Goal: Information Seeking & Learning: Learn about a topic

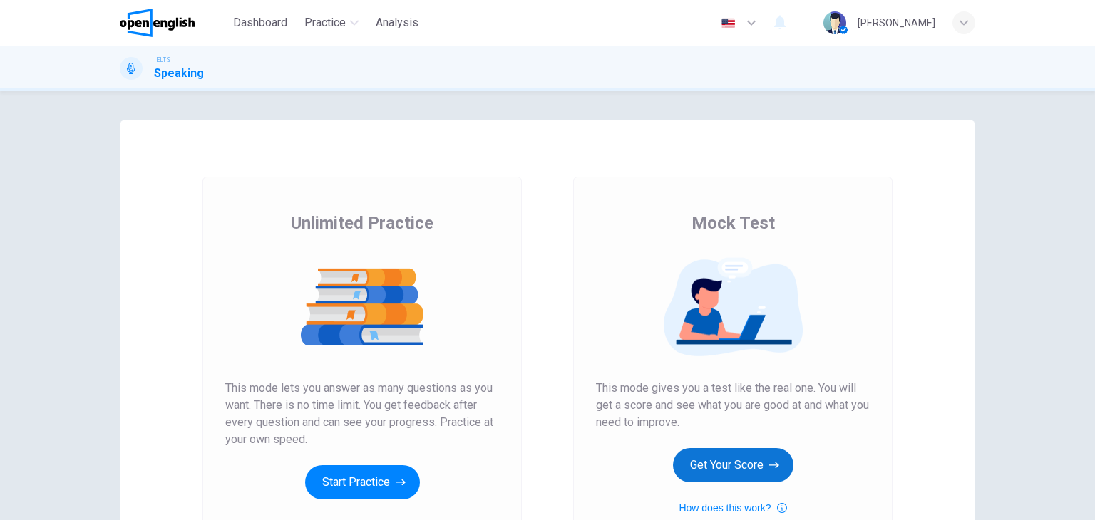
click at [764, 456] on button "Get Your Score" at bounding box center [733, 465] width 120 height 34
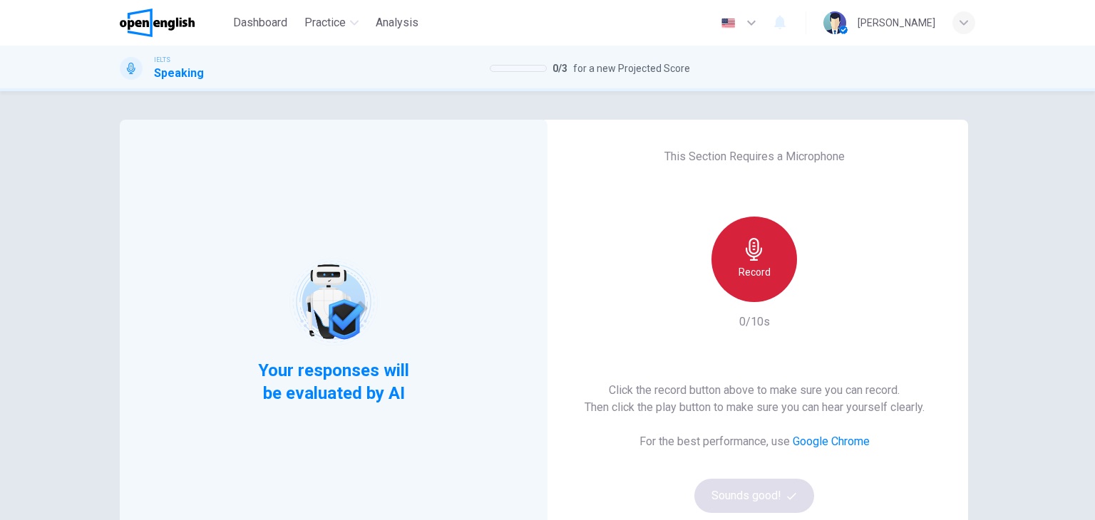
click at [726, 257] on div "Record" at bounding box center [754, 260] width 86 height 86
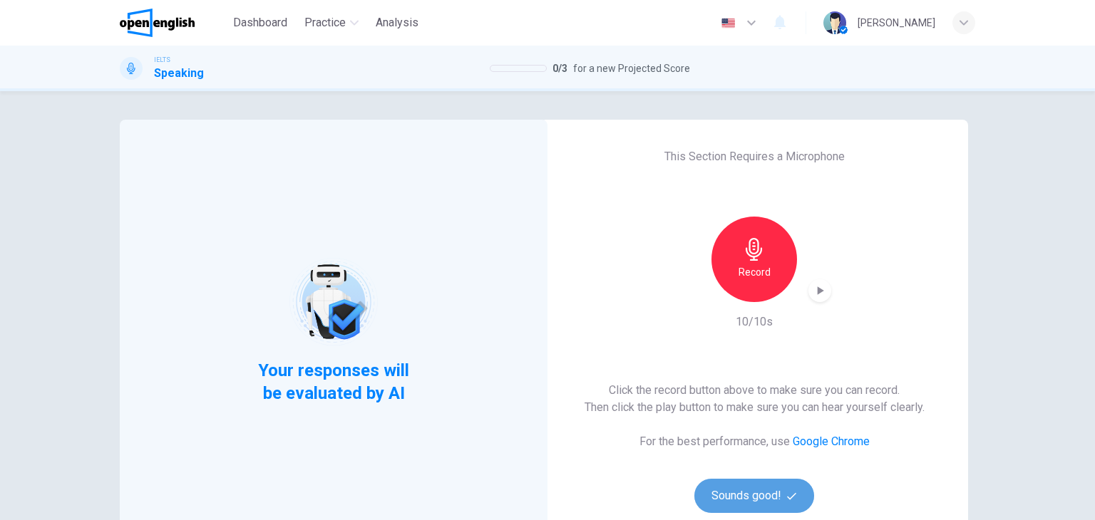
click at [793, 502] on button "Sounds good!" at bounding box center [754, 496] width 120 height 34
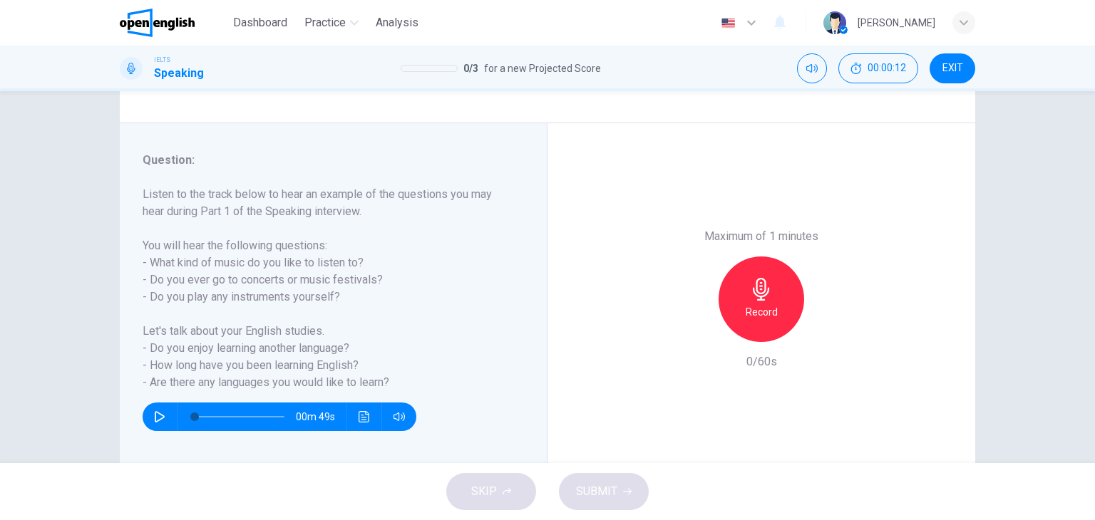
scroll to position [143, 0]
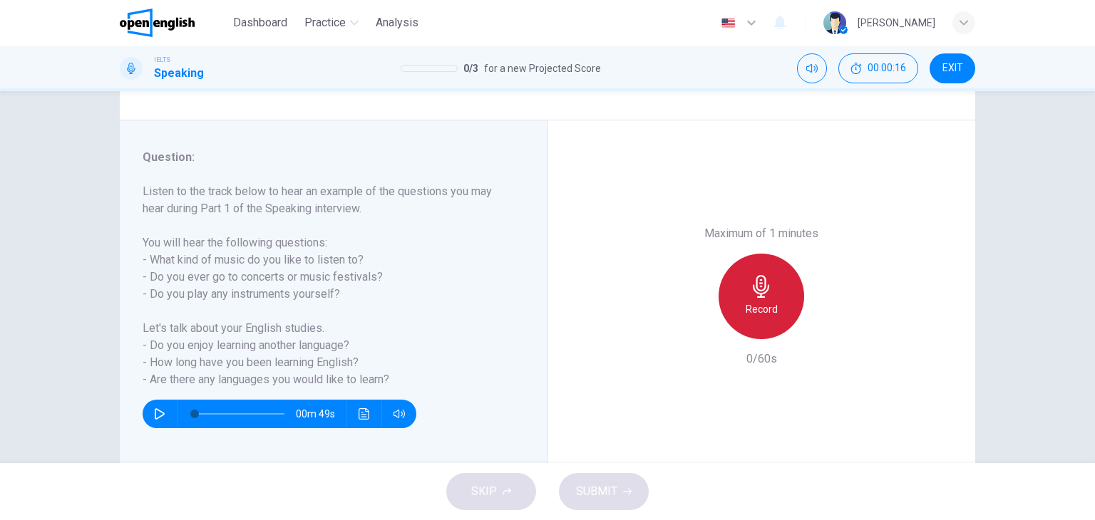
click at [771, 322] on div "Record" at bounding box center [762, 297] width 86 height 86
click at [762, 317] on h6 "Stop" at bounding box center [761, 309] width 21 height 17
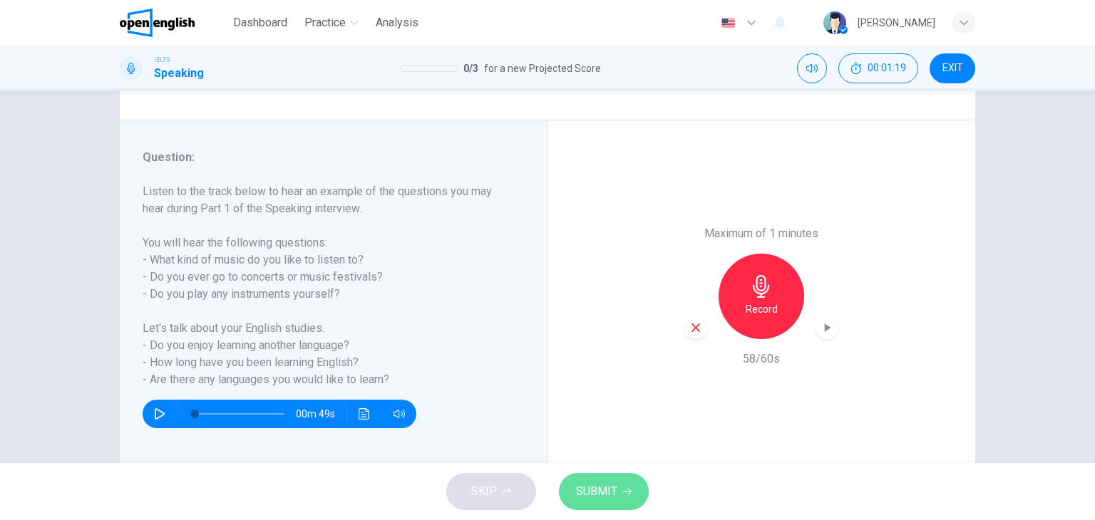
click at [615, 497] on span "SUBMIT" at bounding box center [596, 492] width 41 height 20
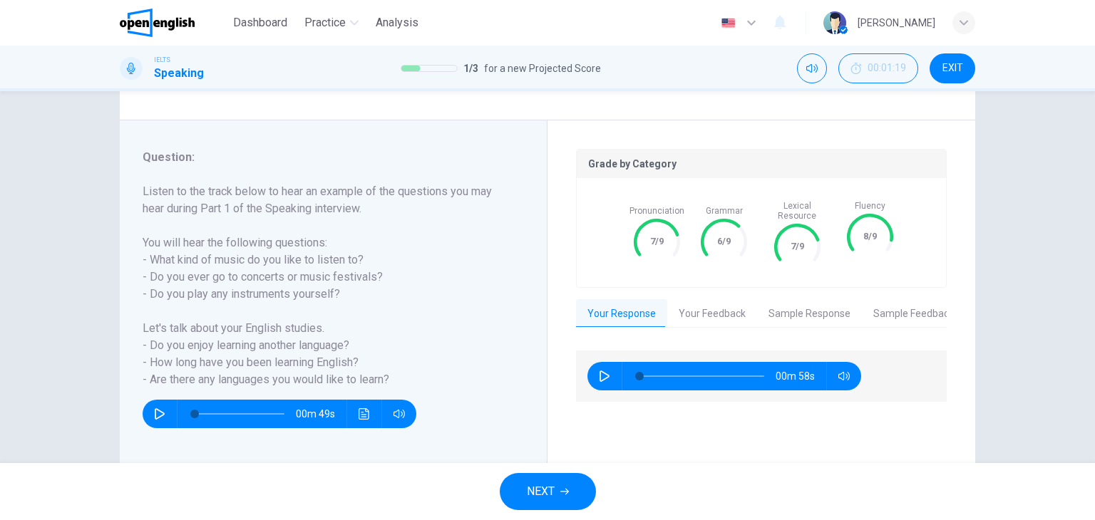
click at [517, 488] on button "NEXT" at bounding box center [548, 491] width 96 height 37
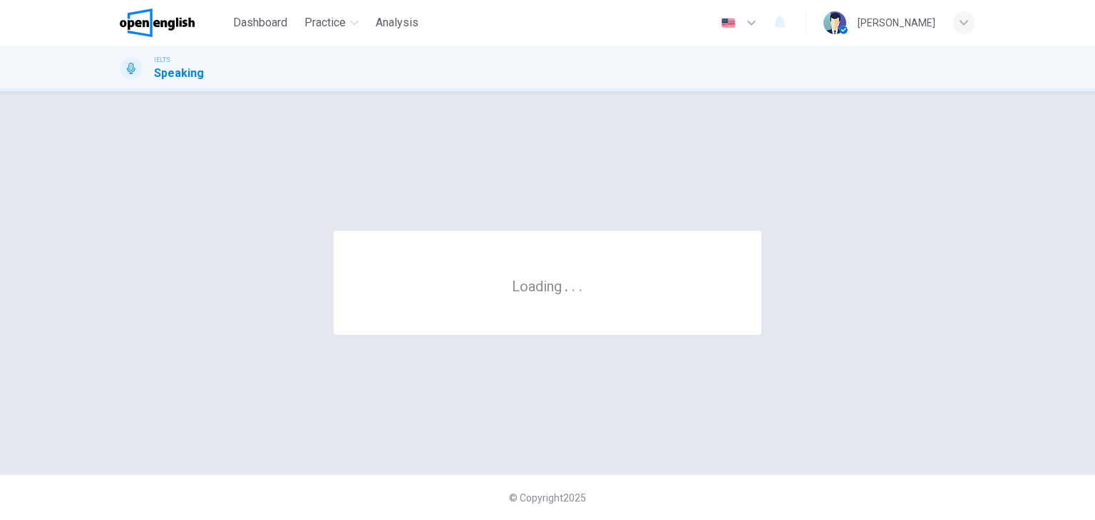
scroll to position [0, 0]
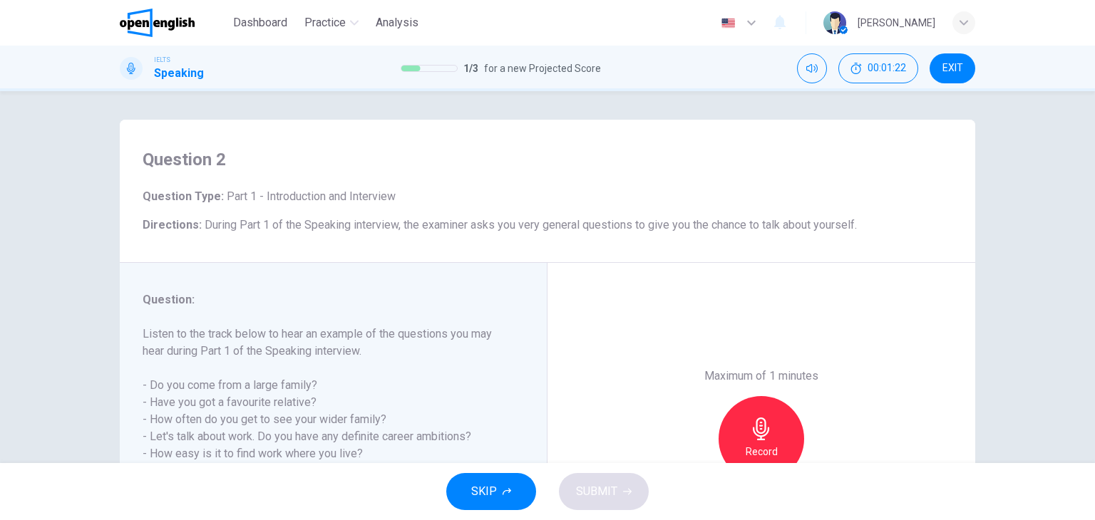
click at [143, 312] on div "Question : Listen to the track below to hear an example of the questions you ma…" at bounding box center [325, 386] width 364 height 188
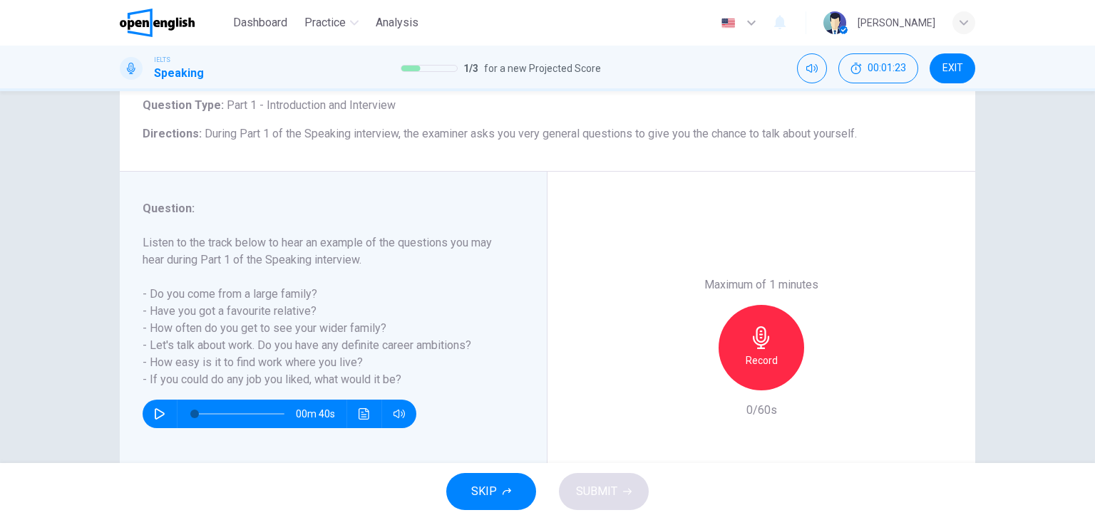
scroll to position [143, 0]
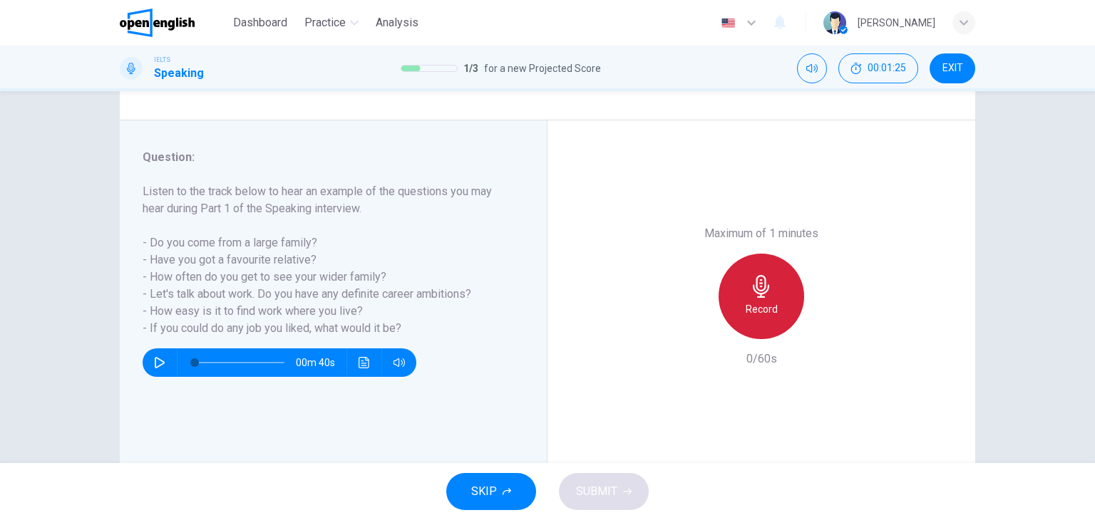
click at [767, 304] on h6 "Record" at bounding box center [762, 309] width 32 height 17
click at [767, 304] on h6 "Stop" at bounding box center [761, 309] width 21 height 17
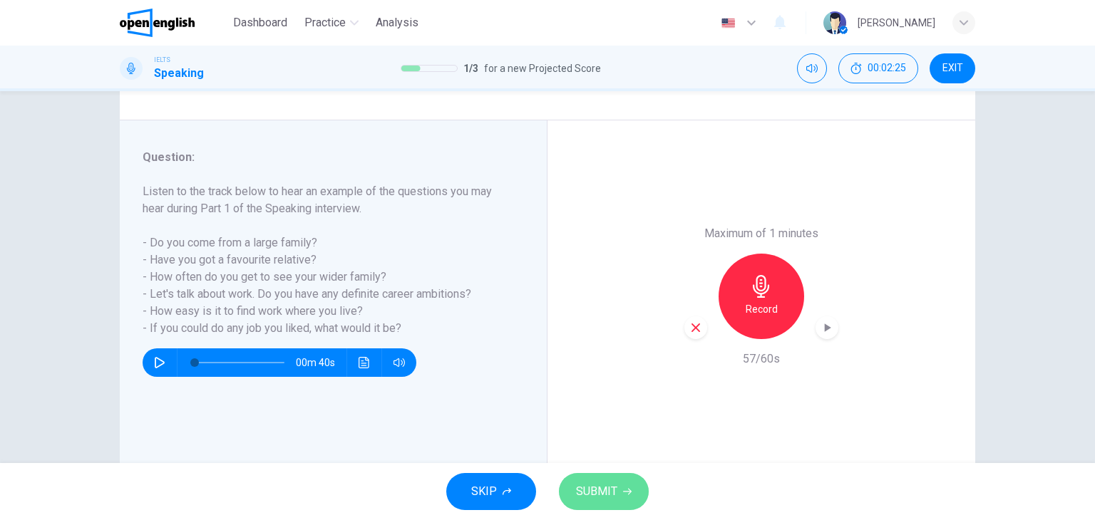
click at [626, 500] on button "SUBMIT" at bounding box center [604, 491] width 90 height 37
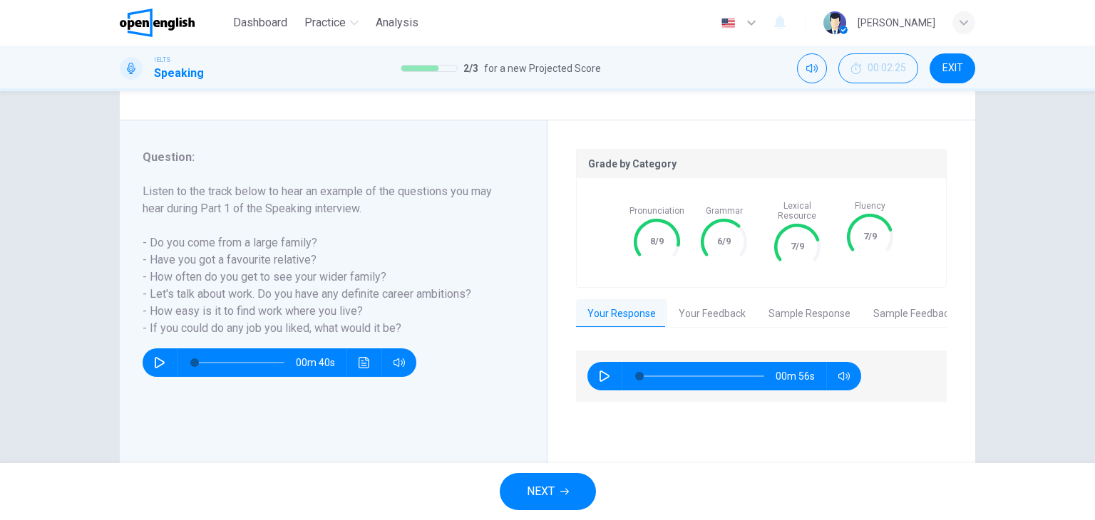
click at [553, 478] on button "NEXT" at bounding box center [548, 491] width 96 height 37
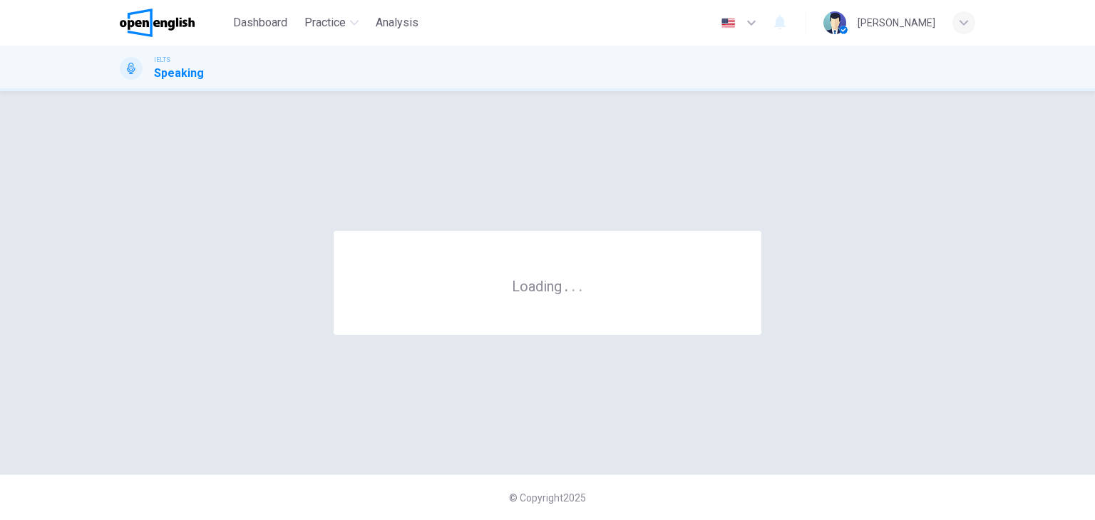
scroll to position [0, 0]
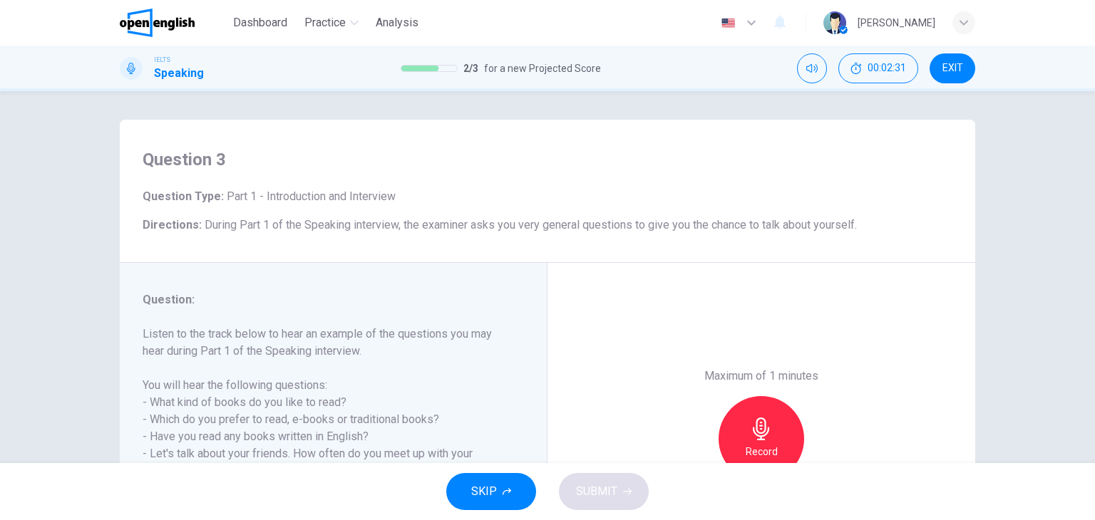
click at [594, 317] on div "Maximum of 1 minutes Record 0/60s" at bounding box center [762, 439] width 428 height 352
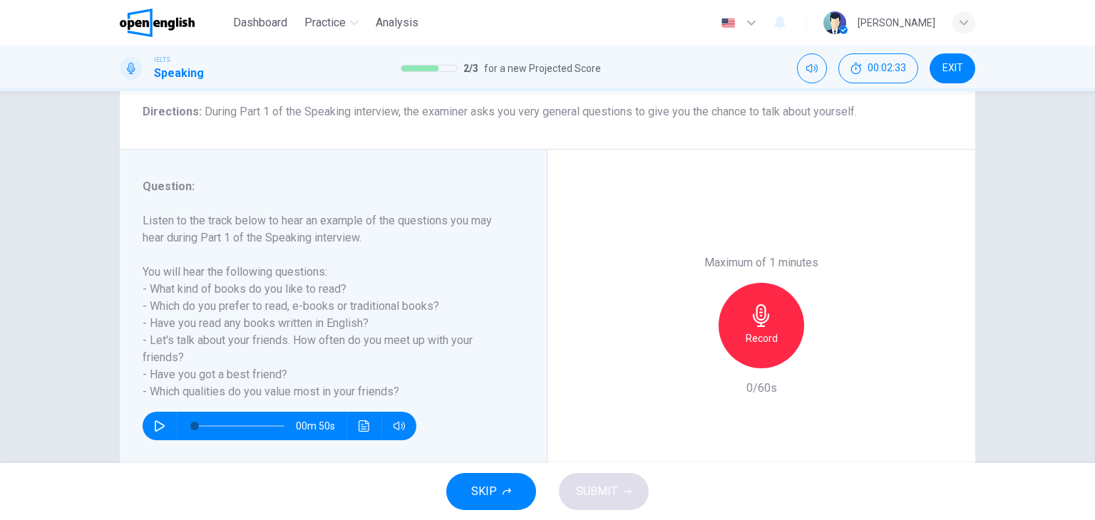
scroll to position [171, 0]
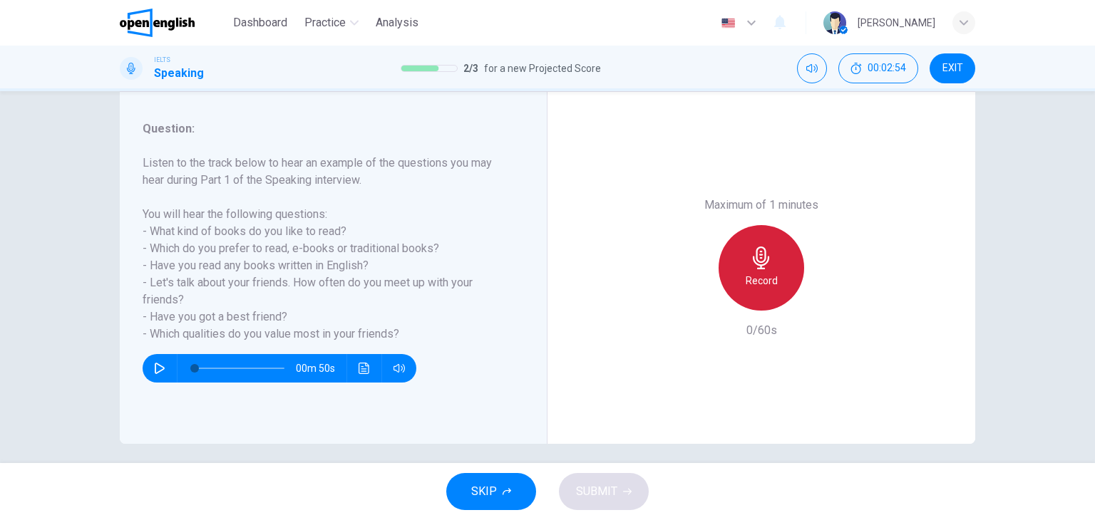
click at [746, 272] on div "Record" at bounding box center [762, 268] width 86 height 86
click at [729, 264] on div "Stop" at bounding box center [762, 268] width 86 height 86
click at [755, 281] on h6 "Record" at bounding box center [762, 280] width 32 height 17
click at [750, 267] on icon "button" at bounding box center [761, 258] width 23 height 23
click at [790, 292] on div "Stop" at bounding box center [762, 268] width 86 height 86
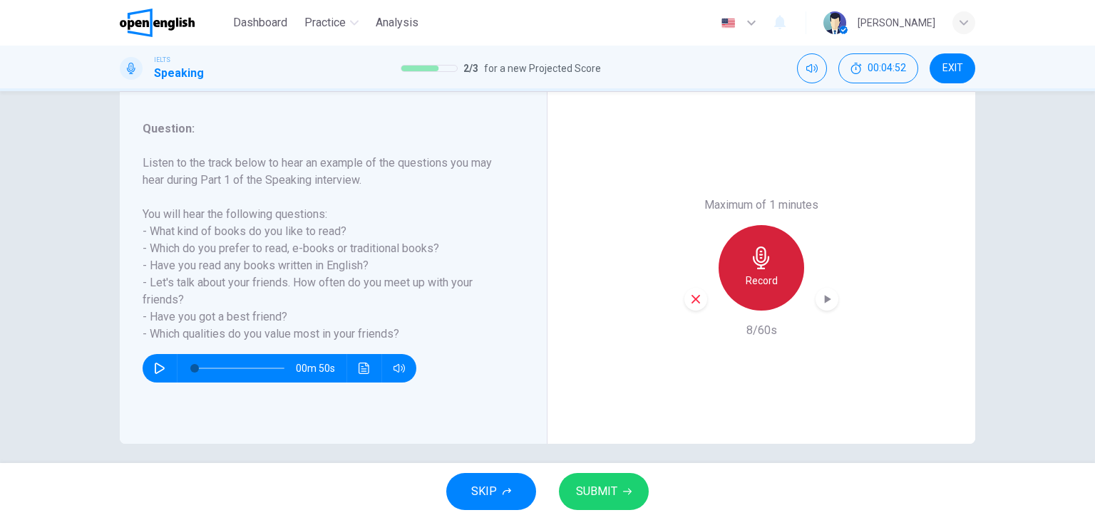
click at [771, 289] on h6 "Record" at bounding box center [762, 280] width 32 height 17
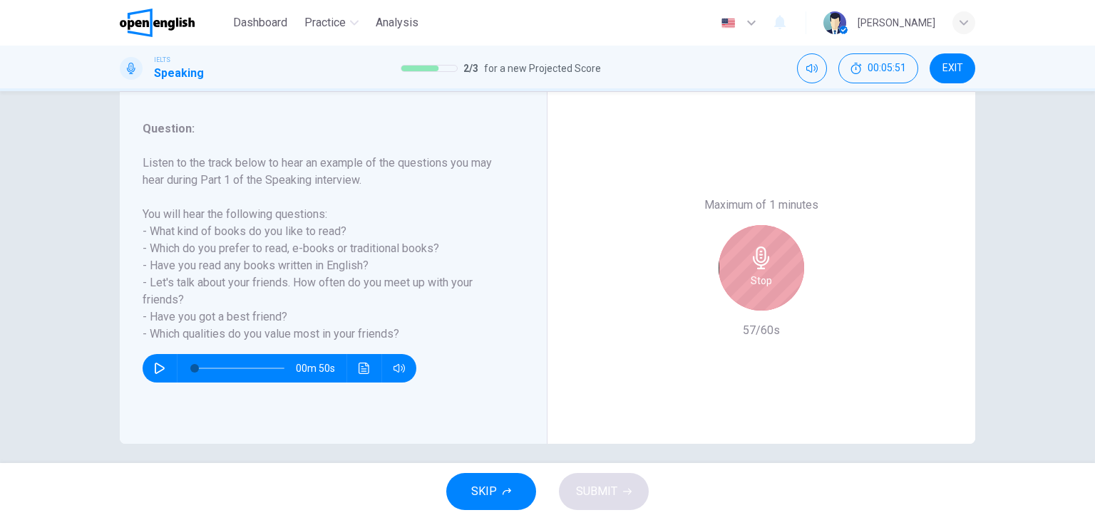
click at [745, 277] on div "Stop" at bounding box center [762, 268] width 86 height 86
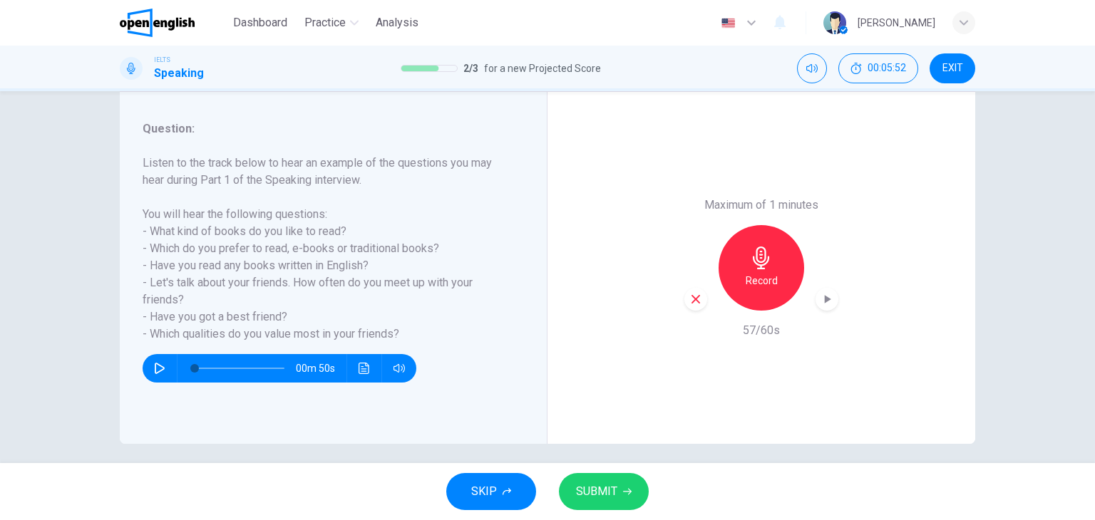
click at [619, 489] on button "SUBMIT" at bounding box center [604, 491] width 90 height 37
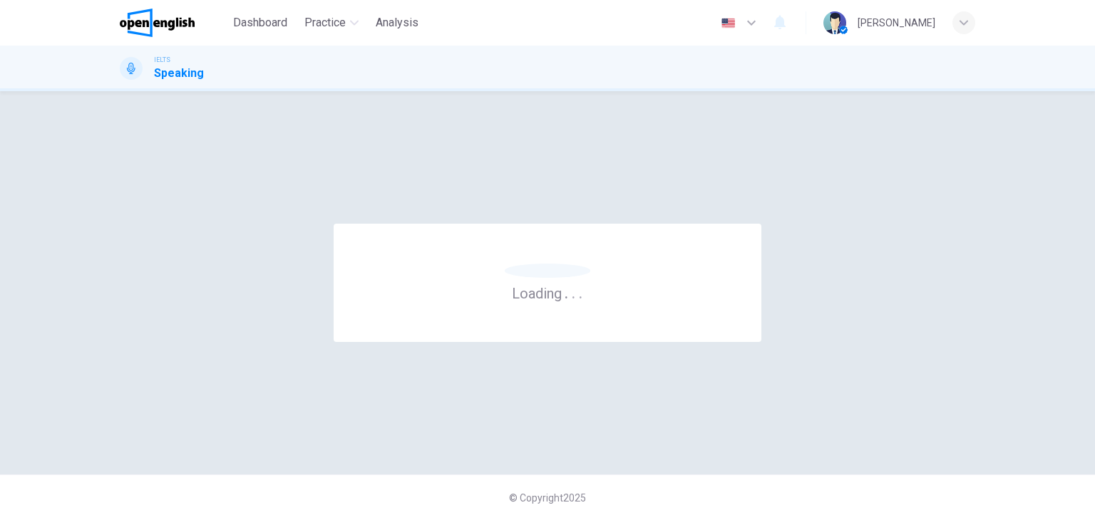
scroll to position [0, 0]
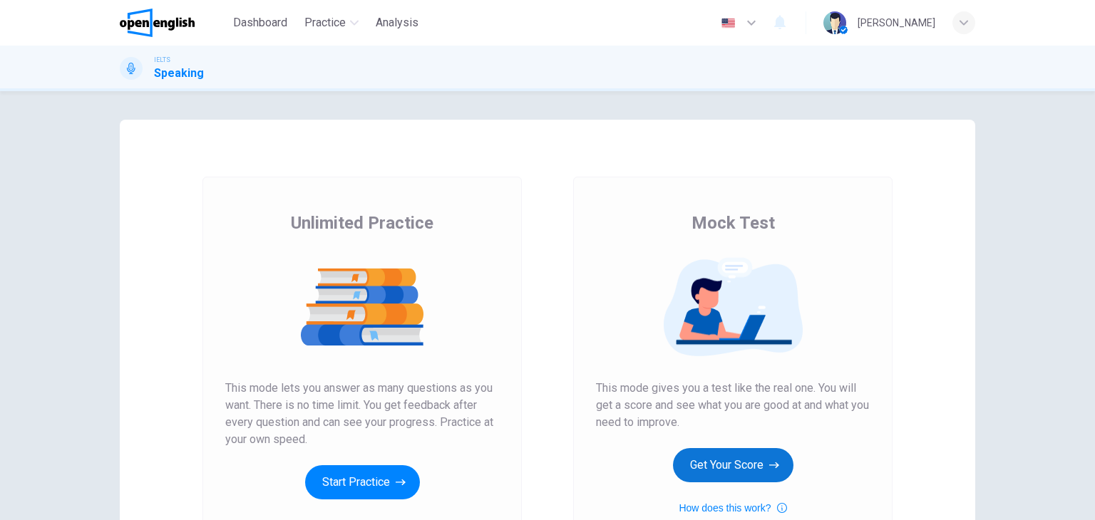
click at [761, 480] on button "Get Your Score" at bounding box center [733, 465] width 120 height 34
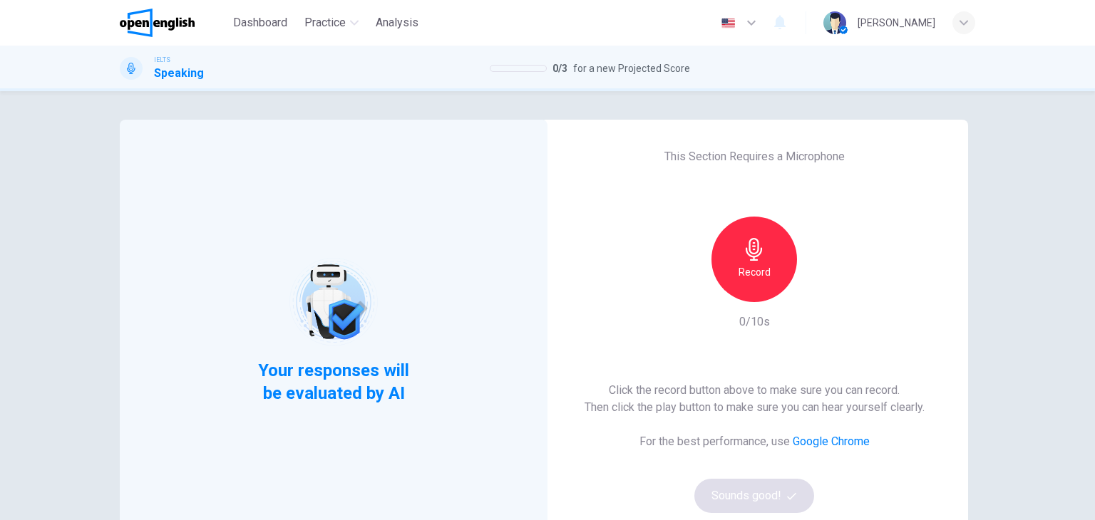
click at [774, 262] on div "Record" at bounding box center [754, 260] width 86 height 86
click at [787, 482] on button "Sounds good!" at bounding box center [754, 496] width 120 height 34
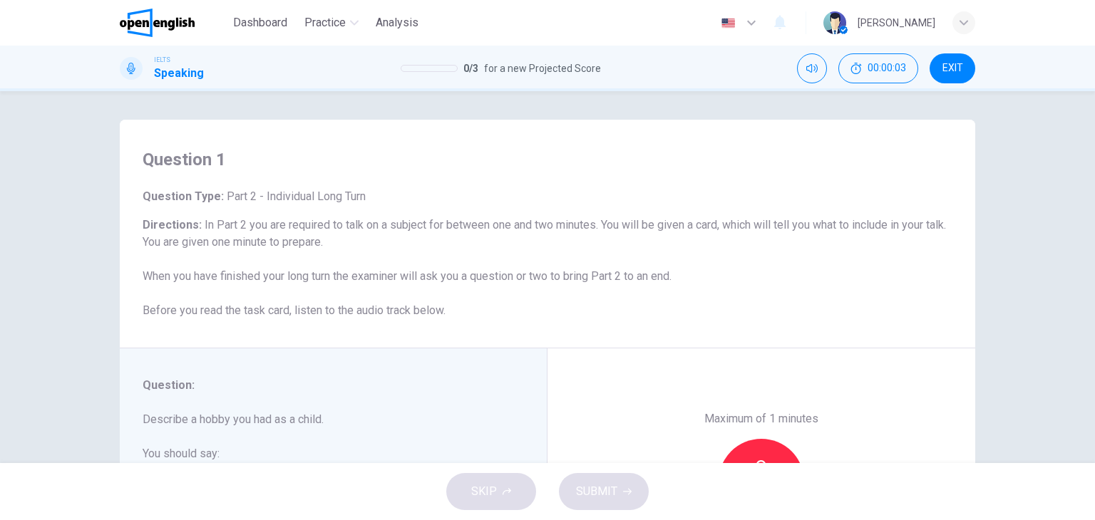
click at [553, 306] on h6 "Directions : In Part 2 you are required to talk on a subject for between one an…" at bounding box center [548, 268] width 810 height 103
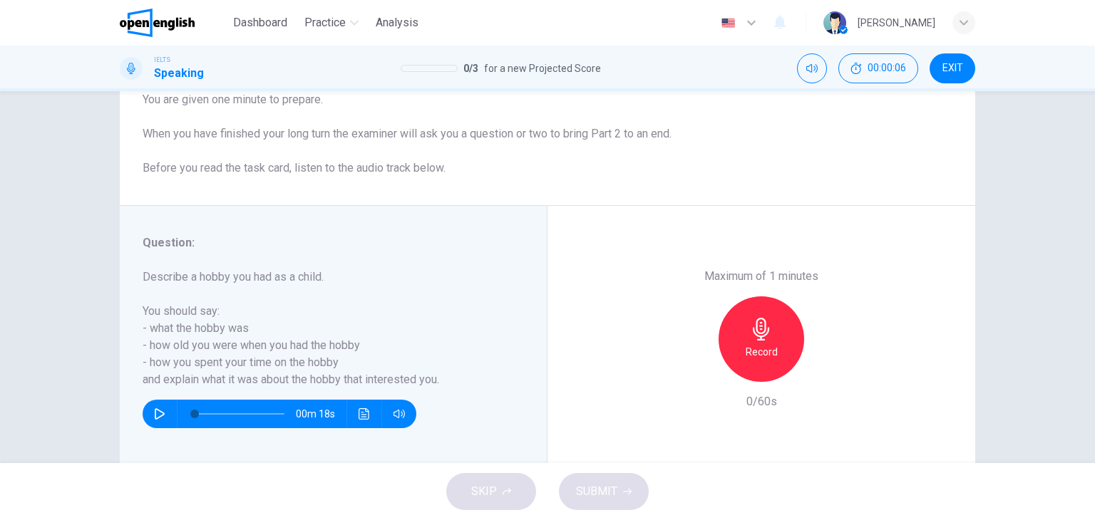
scroll to position [171, 0]
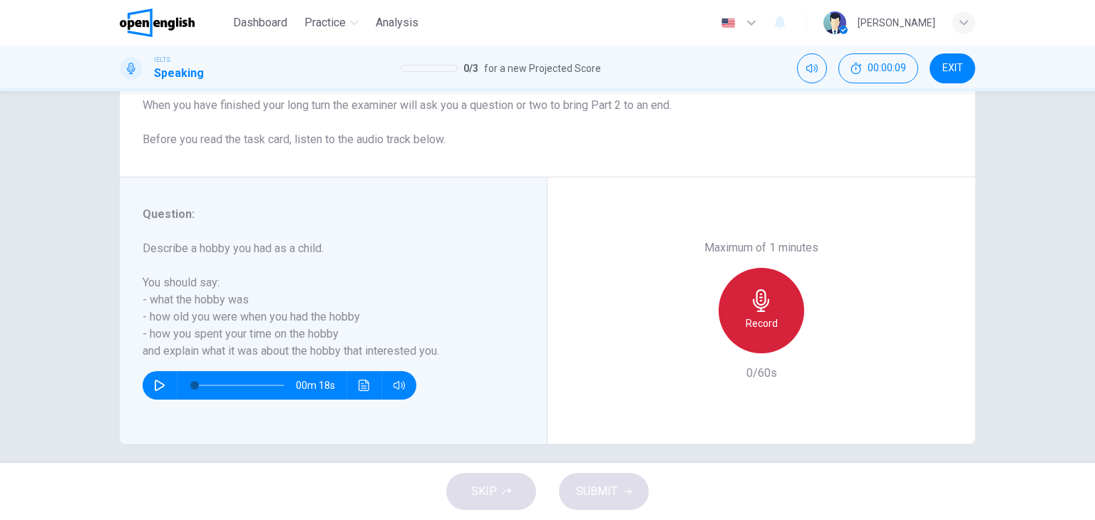
click at [729, 297] on div "Record" at bounding box center [762, 311] width 86 height 86
click at [729, 313] on div "Stop" at bounding box center [762, 311] width 86 height 86
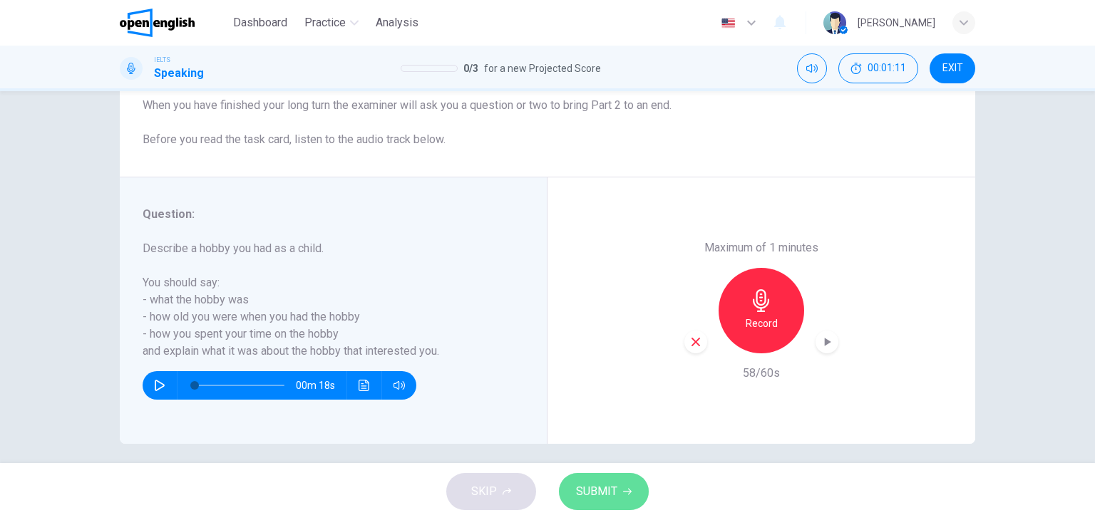
click at [636, 478] on button "SUBMIT" at bounding box center [604, 491] width 90 height 37
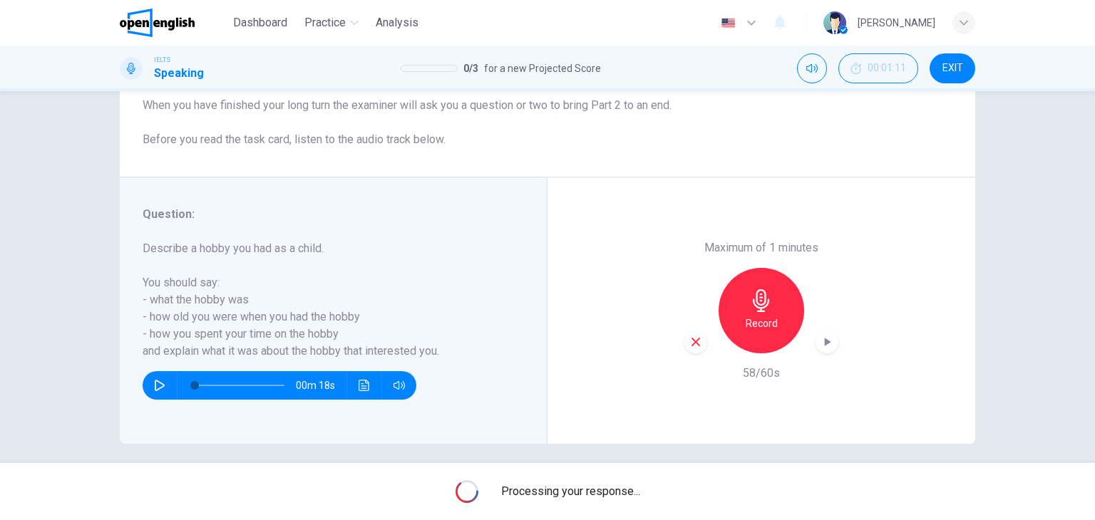
click at [636, 478] on div "Processing your response..." at bounding box center [547, 491] width 1095 height 57
click at [612, 514] on div "Processing your response..." at bounding box center [547, 491] width 1095 height 57
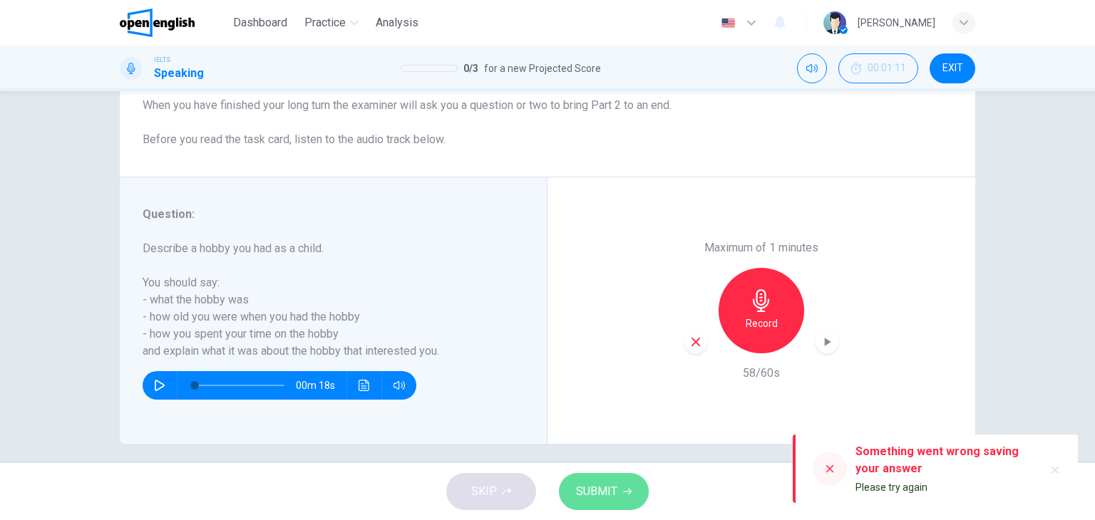
click at [575, 503] on button "SUBMIT" at bounding box center [604, 491] width 90 height 37
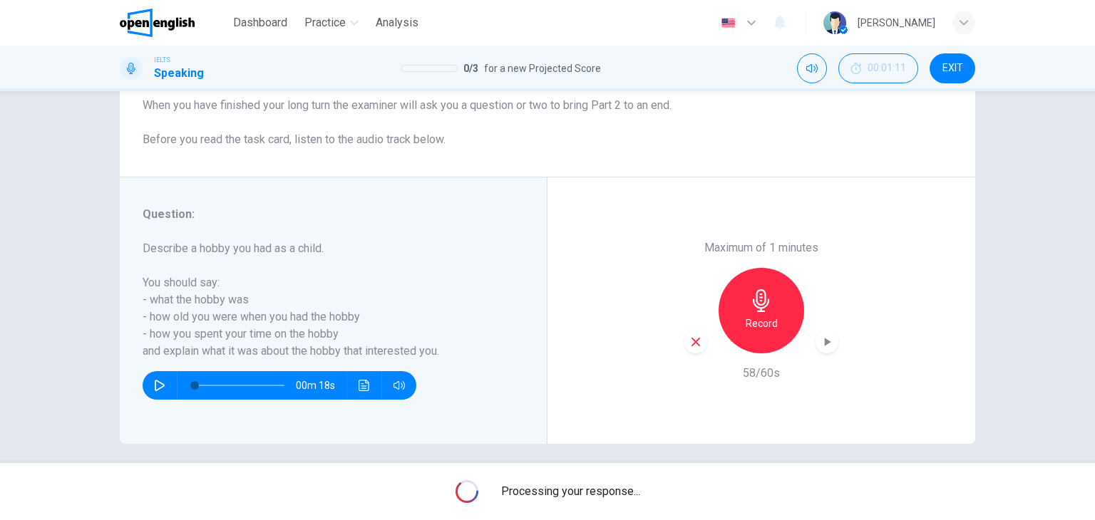
drag, startPoint x: 692, startPoint y: 354, endPoint x: 679, endPoint y: 361, distance: 14.3
click at [679, 361] on div "Maximum of 1 minutes Record 58/60s" at bounding box center [762, 311] width 428 height 267
drag, startPoint x: 925, startPoint y: 178, endPoint x: 866, endPoint y: 226, distance: 76.5
click at [866, 226] on div "Question 1 Question Type : Part 2 - Individual Long Turn Directions : In Part 2…" at bounding box center [548, 196] width 856 height 495
drag, startPoint x: 637, startPoint y: 203, endPoint x: 500, endPoint y: 143, distance: 149.4
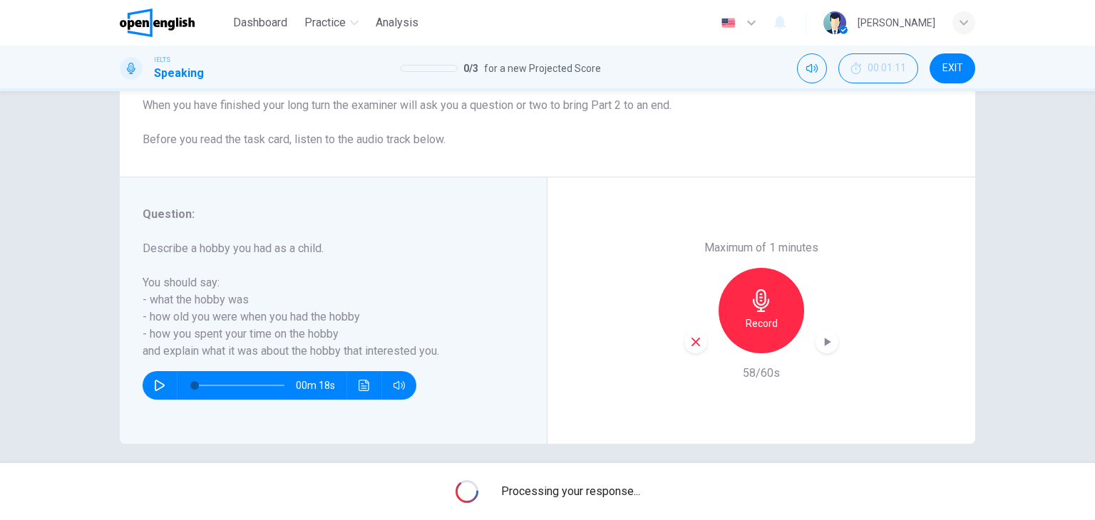
click at [587, 197] on div "Maximum of 1 minutes Record 58/60s" at bounding box center [762, 311] width 428 height 267
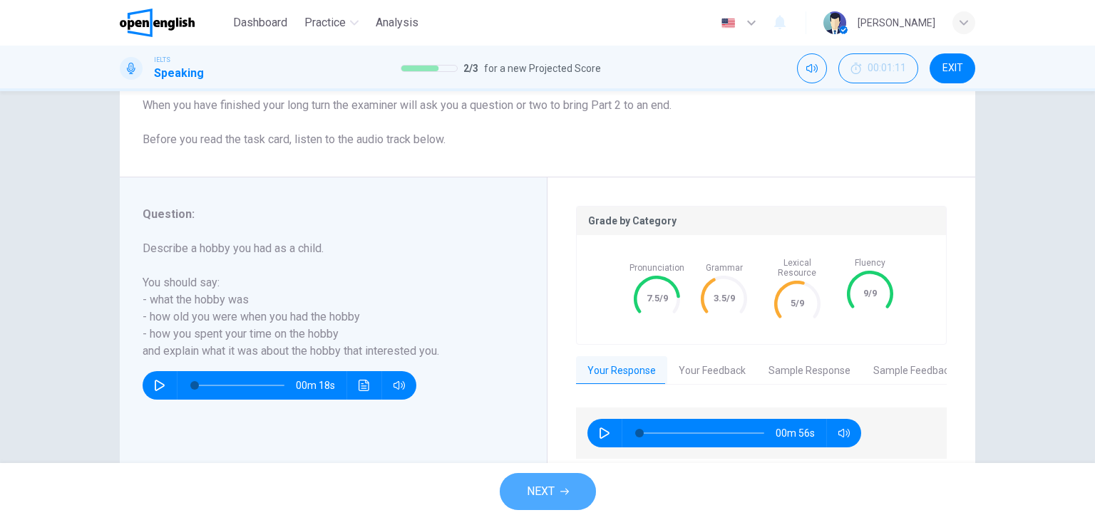
click at [570, 484] on button "NEXT" at bounding box center [548, 491] width 96 height 37
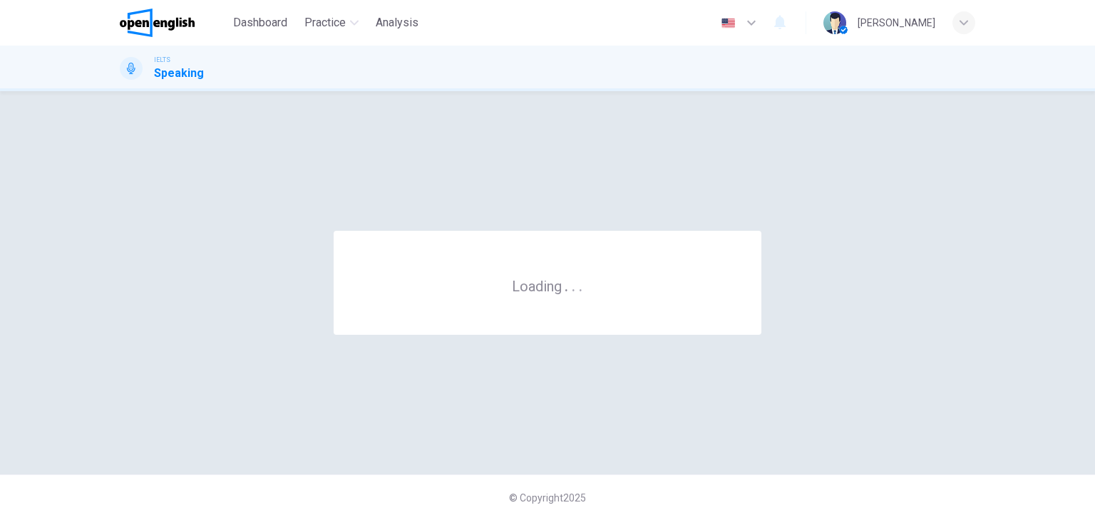
scroll to position [0, 0]
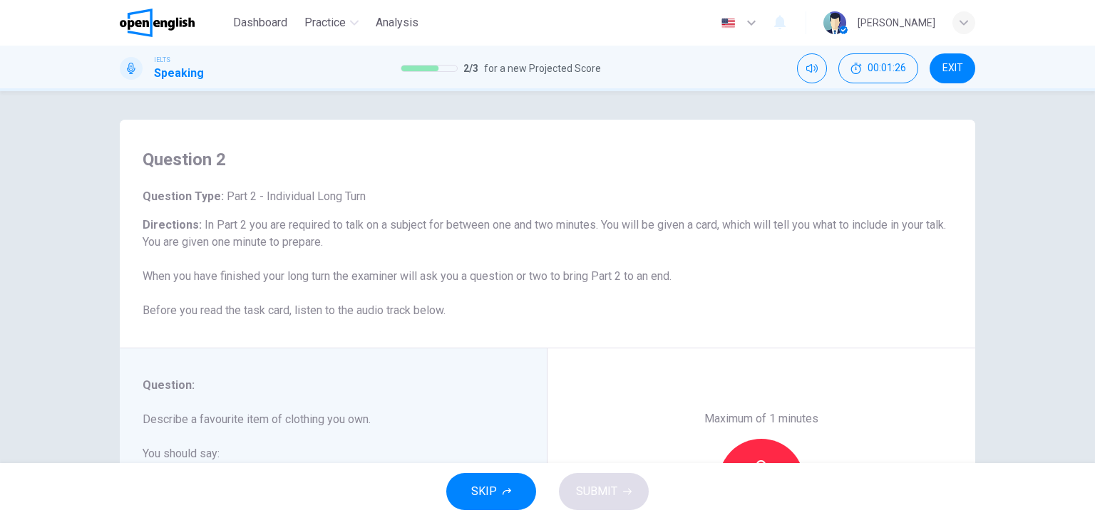
click at [468, 458] on h6 "Describe a favourite item of clothing you own. You should say: - What the item …" at bounding box center [325, 471] width 364 height 120
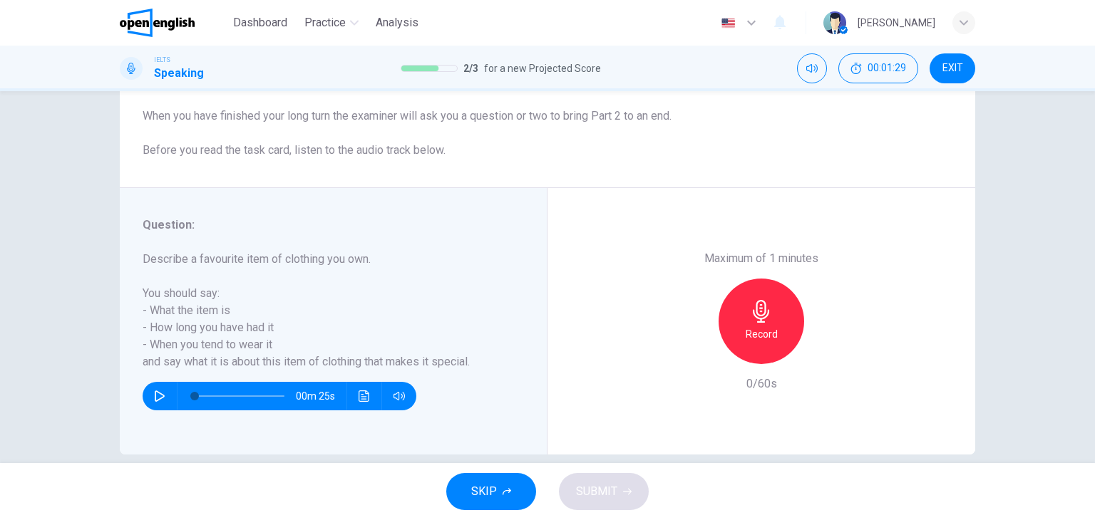
scroll to position [171, 0]
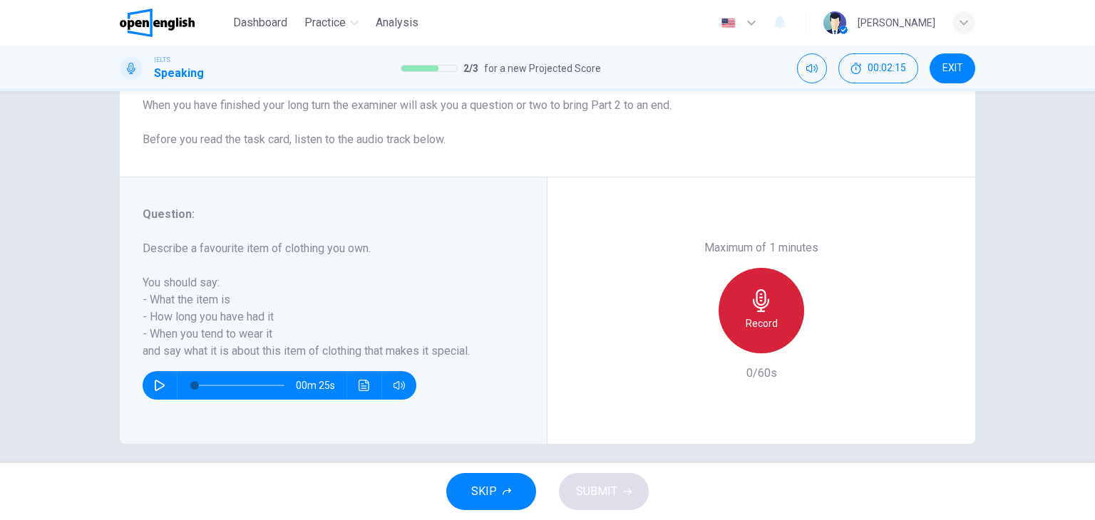
click at [766, 320] on h6 "Record" at bounding box center [762, 323] width 32 height 17
click at [764, 301] on icon "button" at bounding box center [761, 300] width 16 height 23
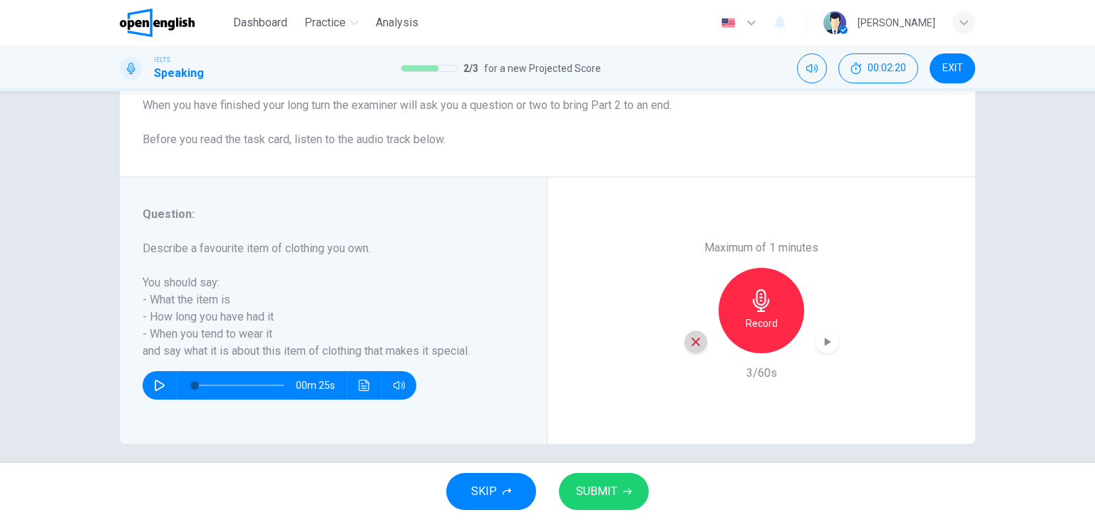
click at [692, 351] on div "button" at bounding box center [695, 342] width 23 height 23
click at [763, 327] on h6 "Record" at bounding box center [762, 323] width 32 height 17
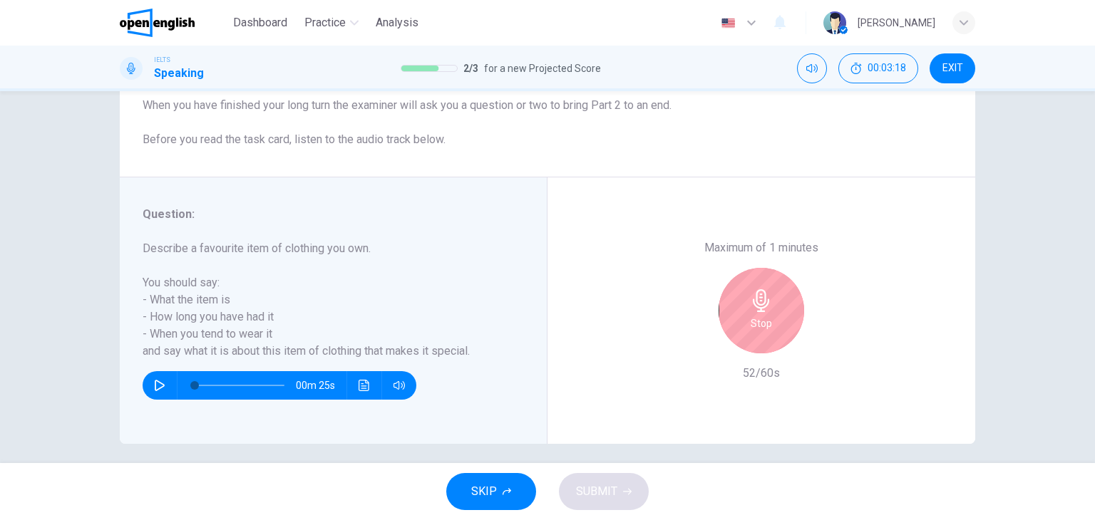
click at [782, 351] on div "Stop" at bounding box center [761, 311] width 154 height 86
click at [757, 326] on h6 "Stop" at bounding box center [761, 323] width 21 height 17
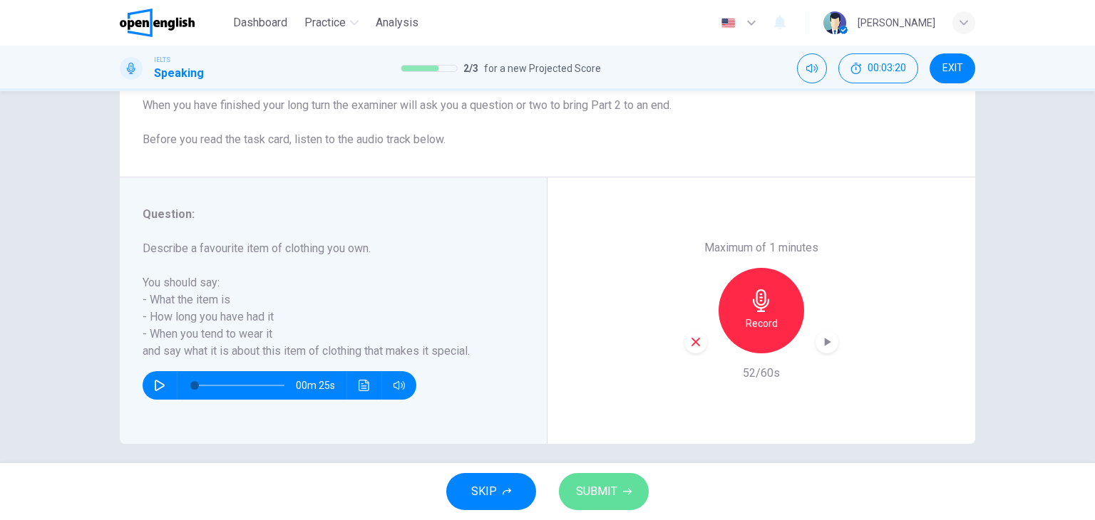
click at [597, 500] on span "SUBMIT" at bounding box center [596, 492] width 41 height 20
click at [599, 471] on div "SKIP SUBMIT" at bounding box center [547, 491] width 1095 height 57
click at [599, 474] on button "SUBMIT" at bounding box center [604, 491] width 90 height 37
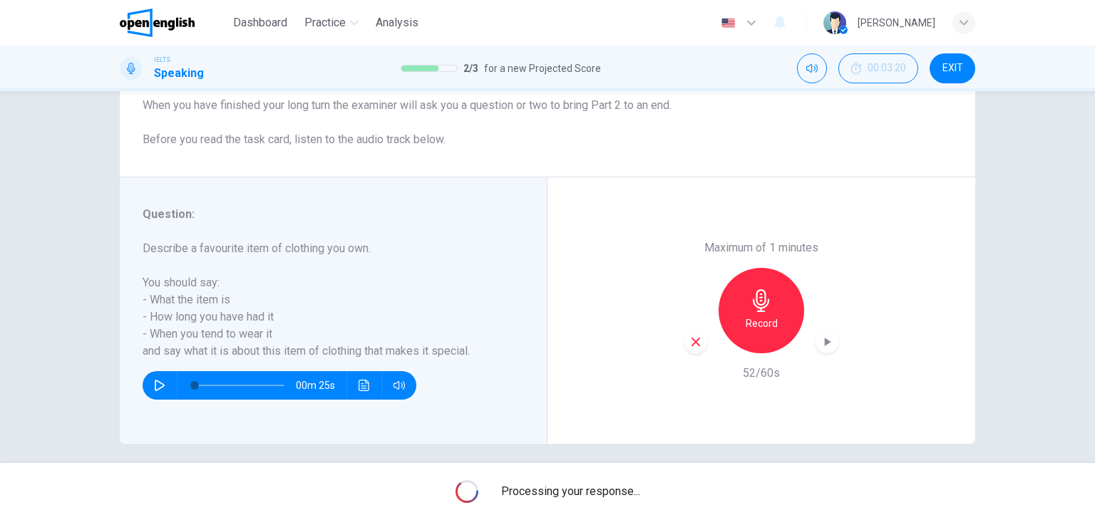
click at [599, 474] on div "Processing your response..." at bounding box center [547, 491] width 1095 height 57
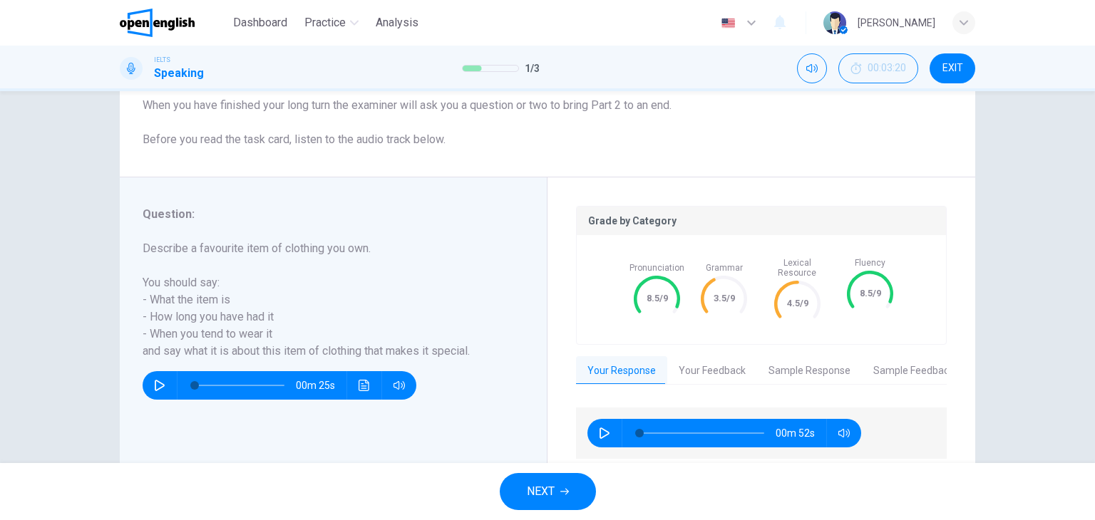
click at [559, 499] on button "NEXT" at bounding box center [548, 491] width 96 height 37
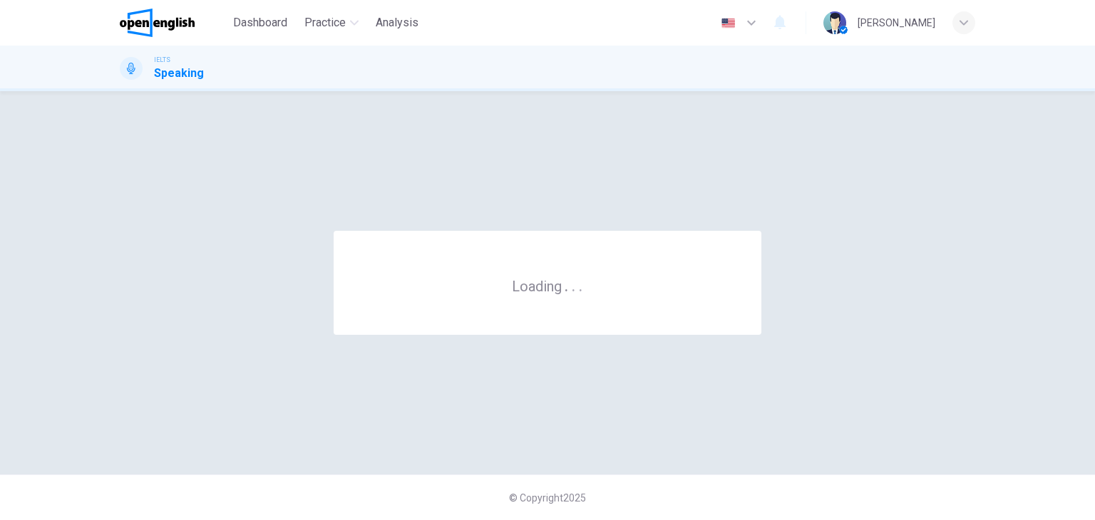
scroll to position [0, 0]
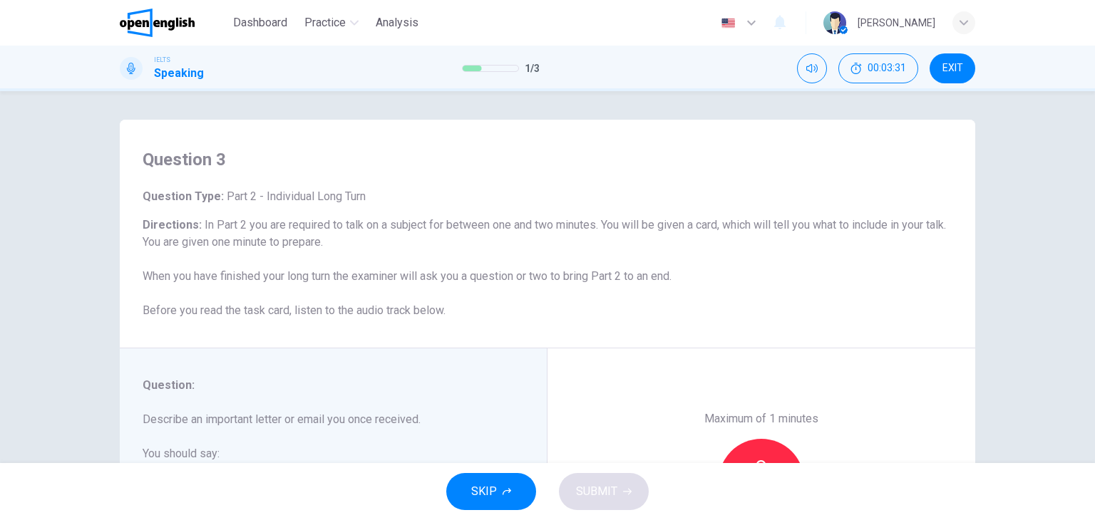
click at [903, 370] on div "Maximum of 1 minutes Record 0/60s" at bounding box center [762, 482] width 428 height 267
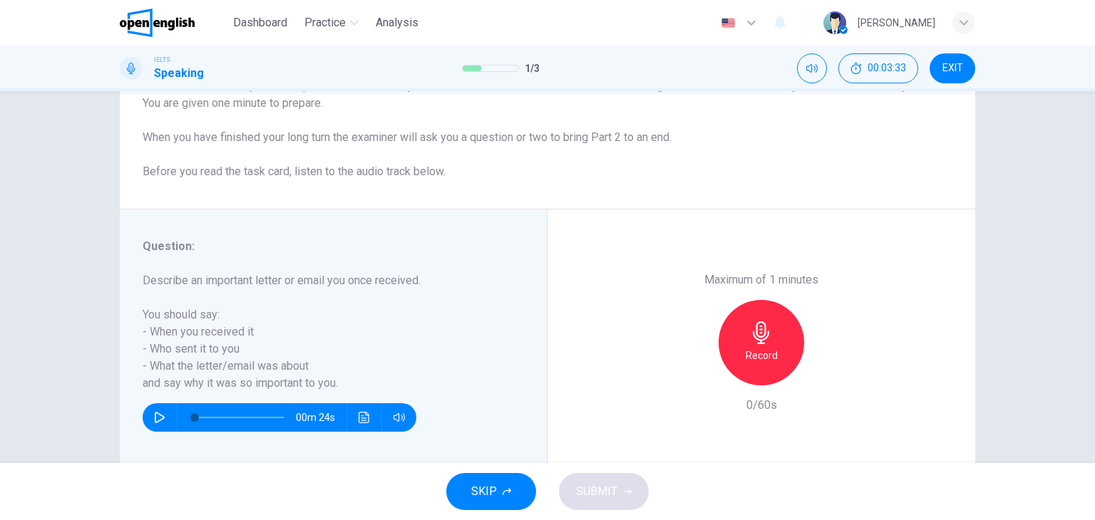
scroll to position [171, 0]
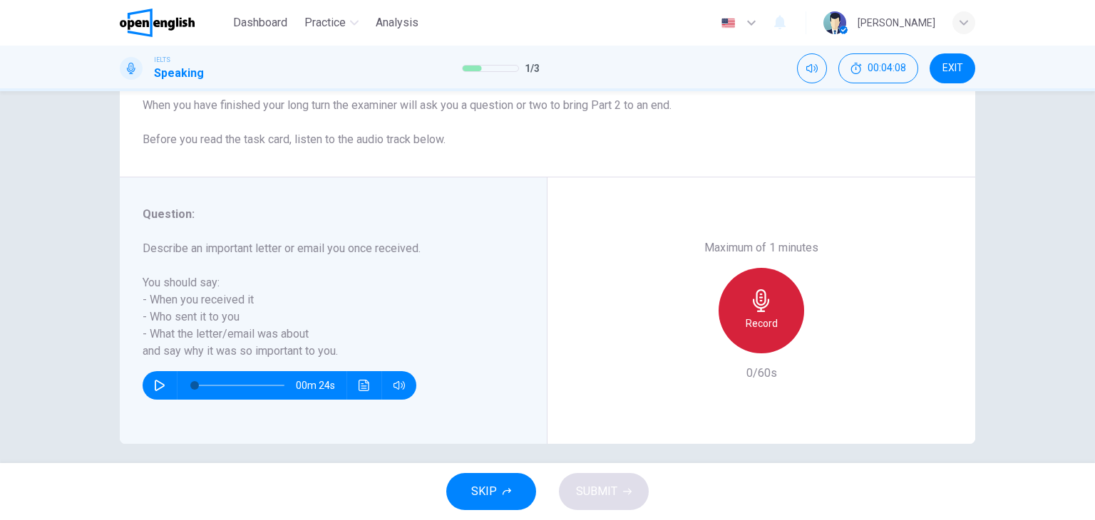
click at [741, 313] on div "Record" at bounding box center [762, 311] width 86 height 86
click at [770, 317] on div "Stop" at bounding box center [762, 311] width 86 height 86
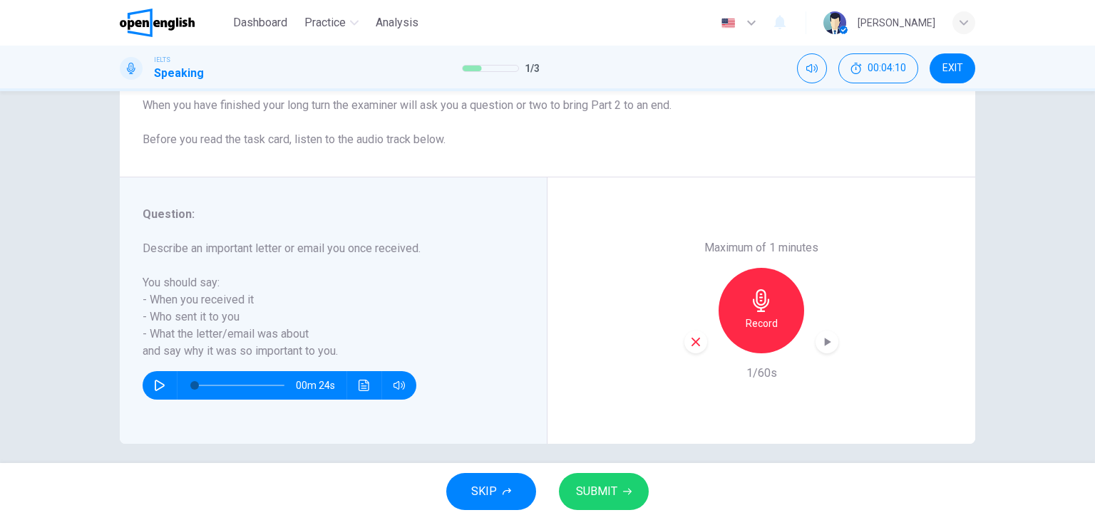
click at [698, 349] on div "button" at bounding box center [695, 342] width 23 height 23
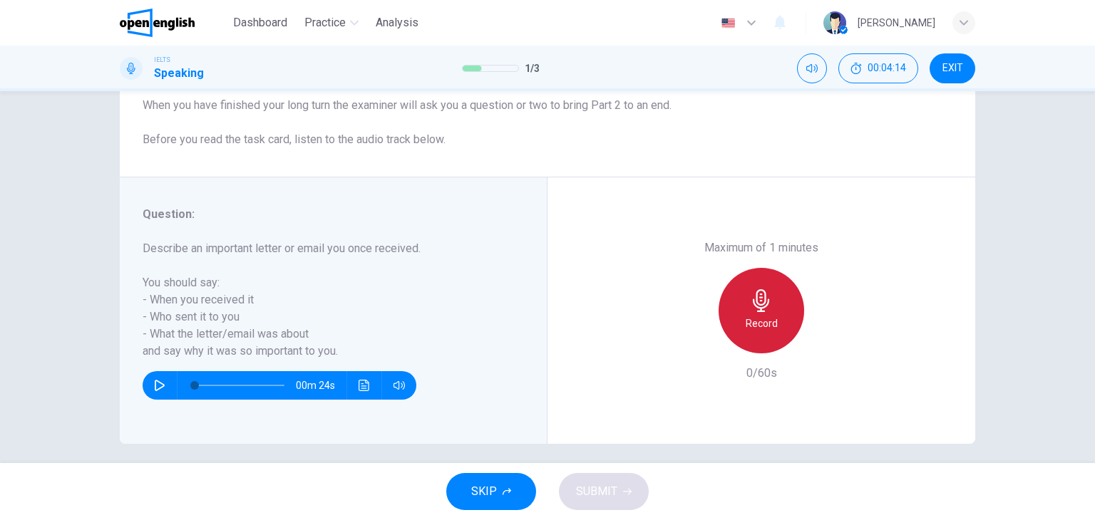
click at [787, 311] on div "Record" at bounding box center [762, 311] width 86 height 86
click at [747, 314] on div "Stop" at bounding box center [762, 311] width 86 height 86
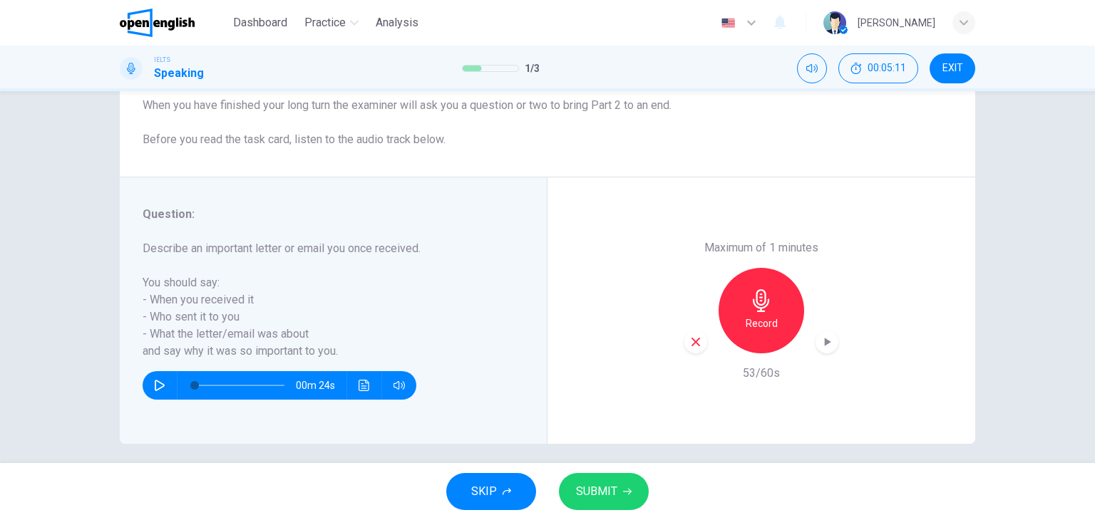
click at [602, 497] on span "SUBMIT" at bounding box center [596, 492] width 41 height 20
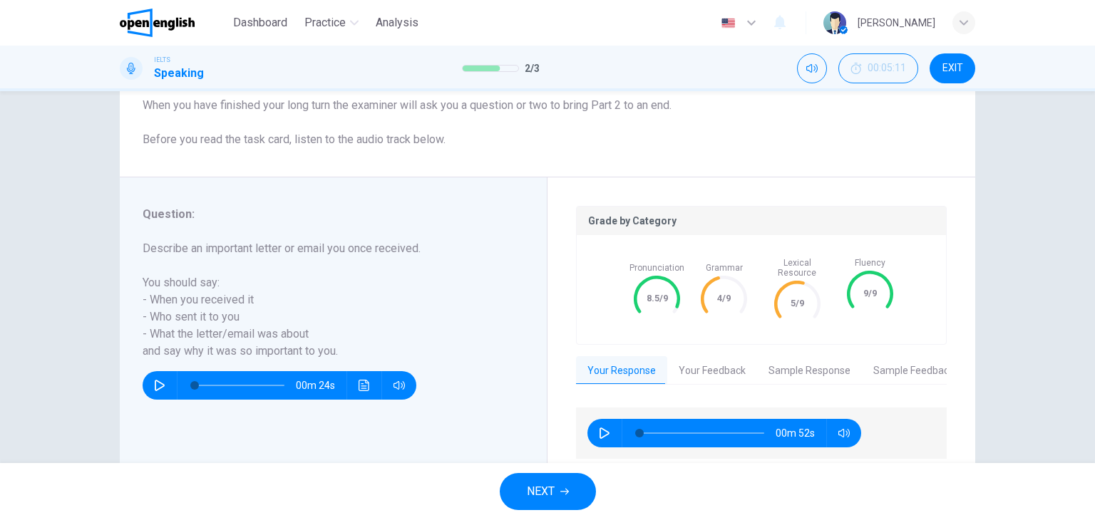
click at [527, 481] on button "NEXT" at bounding box center [548, 491] width 96 height 37
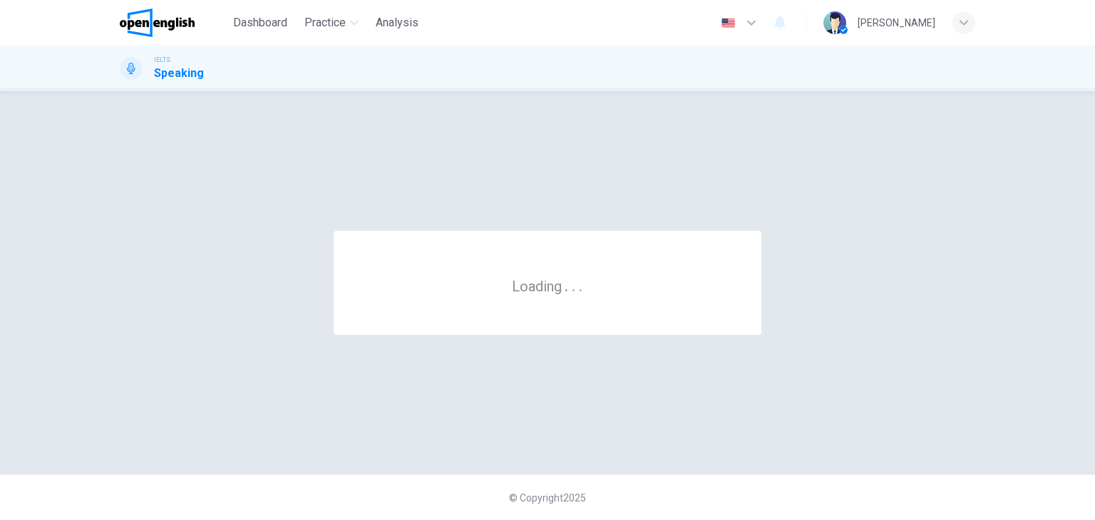
scroll to position [0, 0]
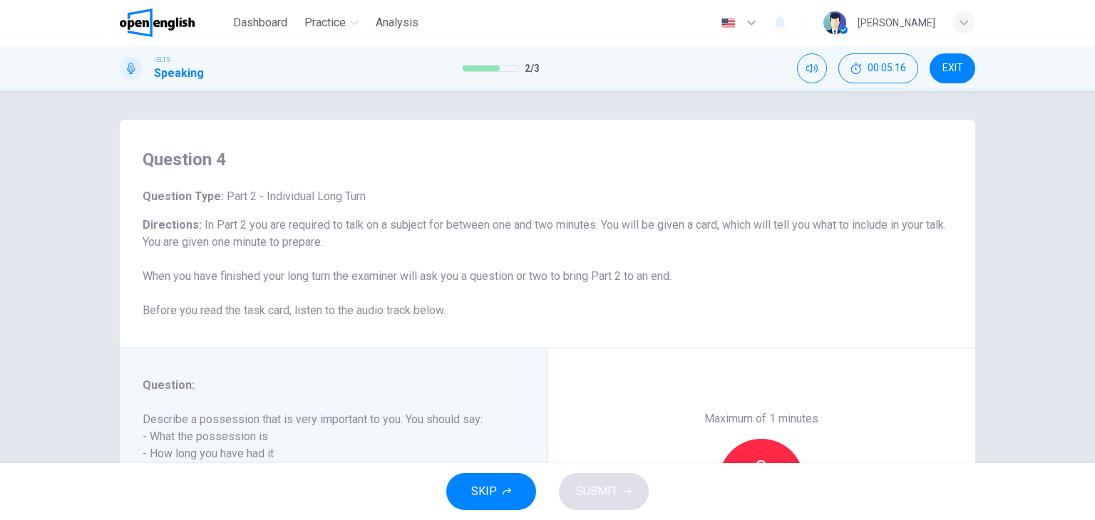
click at [481, 330] on div "Question 4 Question Type : Part 2 - Individual Long Turn Directions : In Part 2…" at bounding box center [548, 234] width 856 height 229
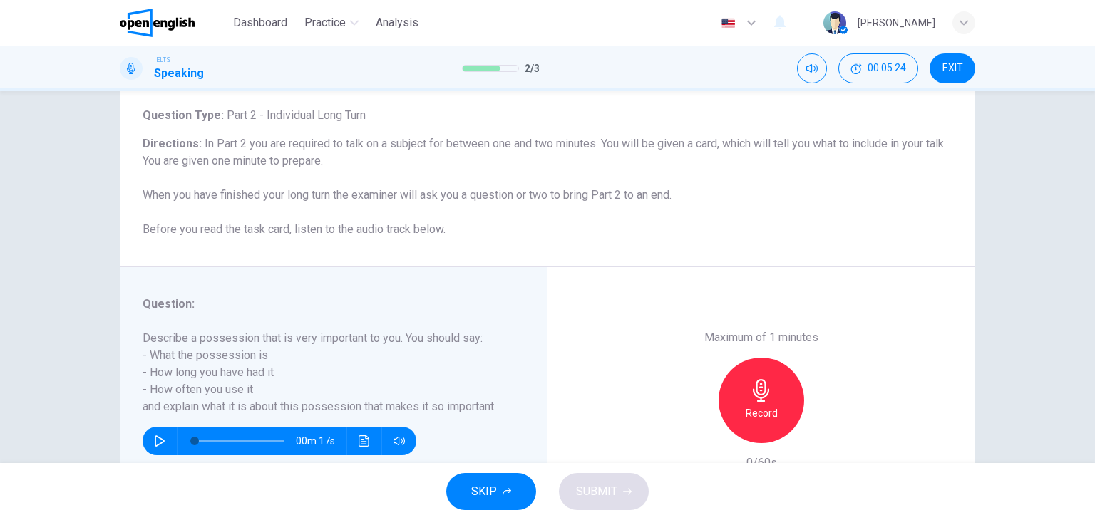
scroll to position [143, 0]
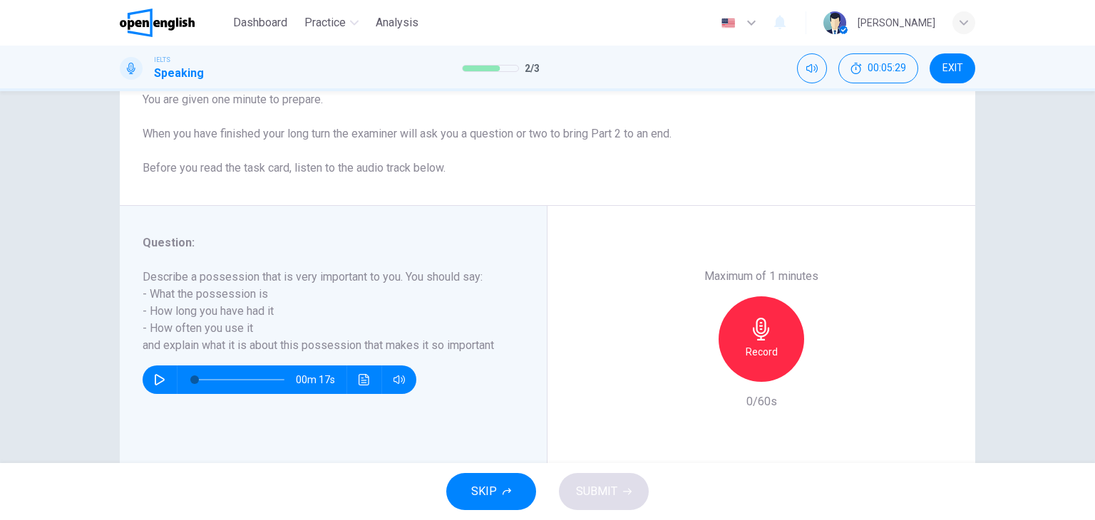
click at [771, 346] on h6 "Record" at bounding box center [762, 352] width 32 height 17
click at [758, 344] on h6 "Stop" at bounding box center [761, 352] width 21 height 17
click at [688, 358] on div "Record" at bounding box center [761, 340] width 154 height 86
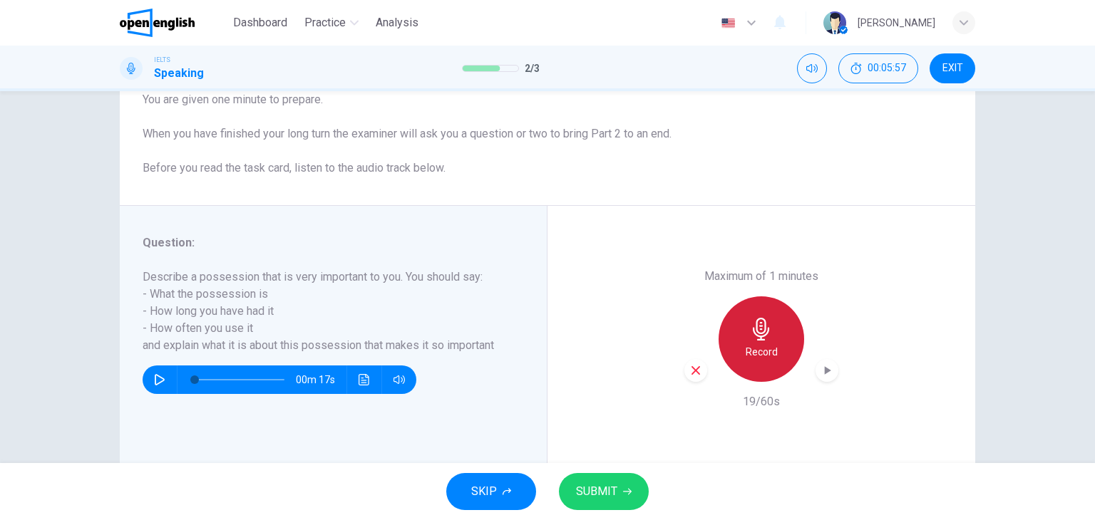
click at [749, 341] on div "Record" at bounding box center [762, 340] width 86 height 86
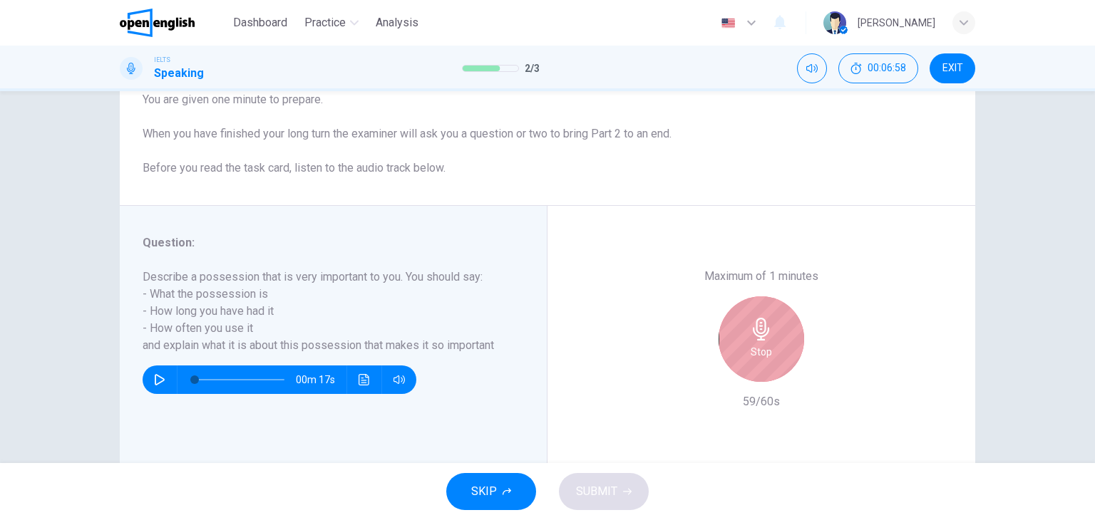
click at [736, 329] on div "Stop" at bounding box center [762, 340] width 86 height 86
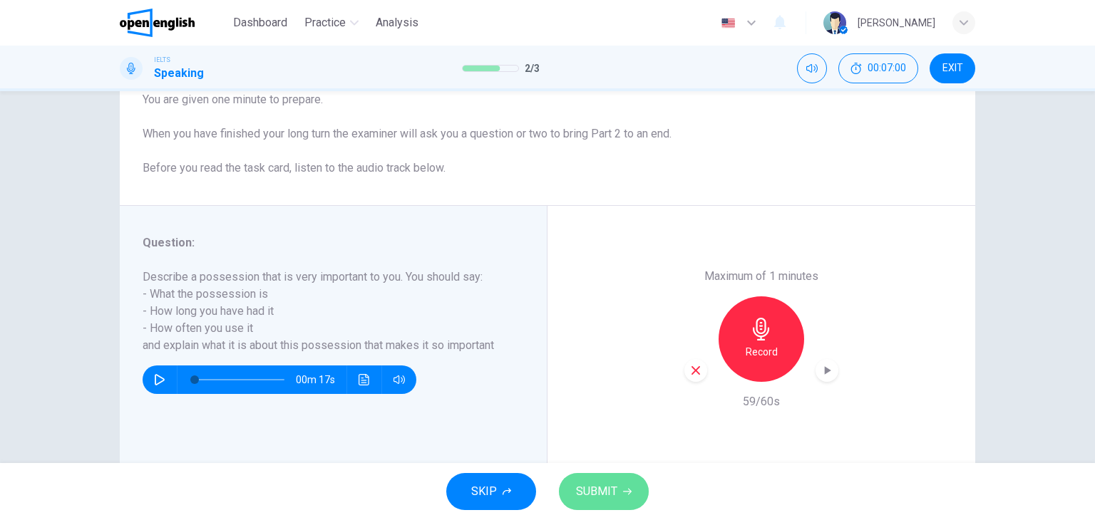
click at [625, 476] on button "SUBMIT" at bounding box center [604, 491] width 90 height 37
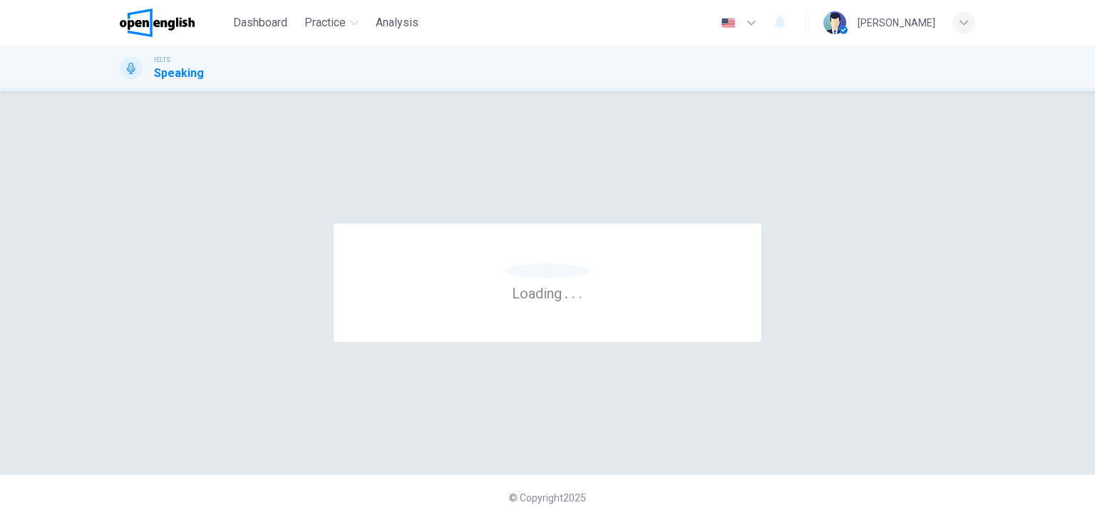
scroll to position [0, 0]
